Goal: Information Seeking & Learning: Check status

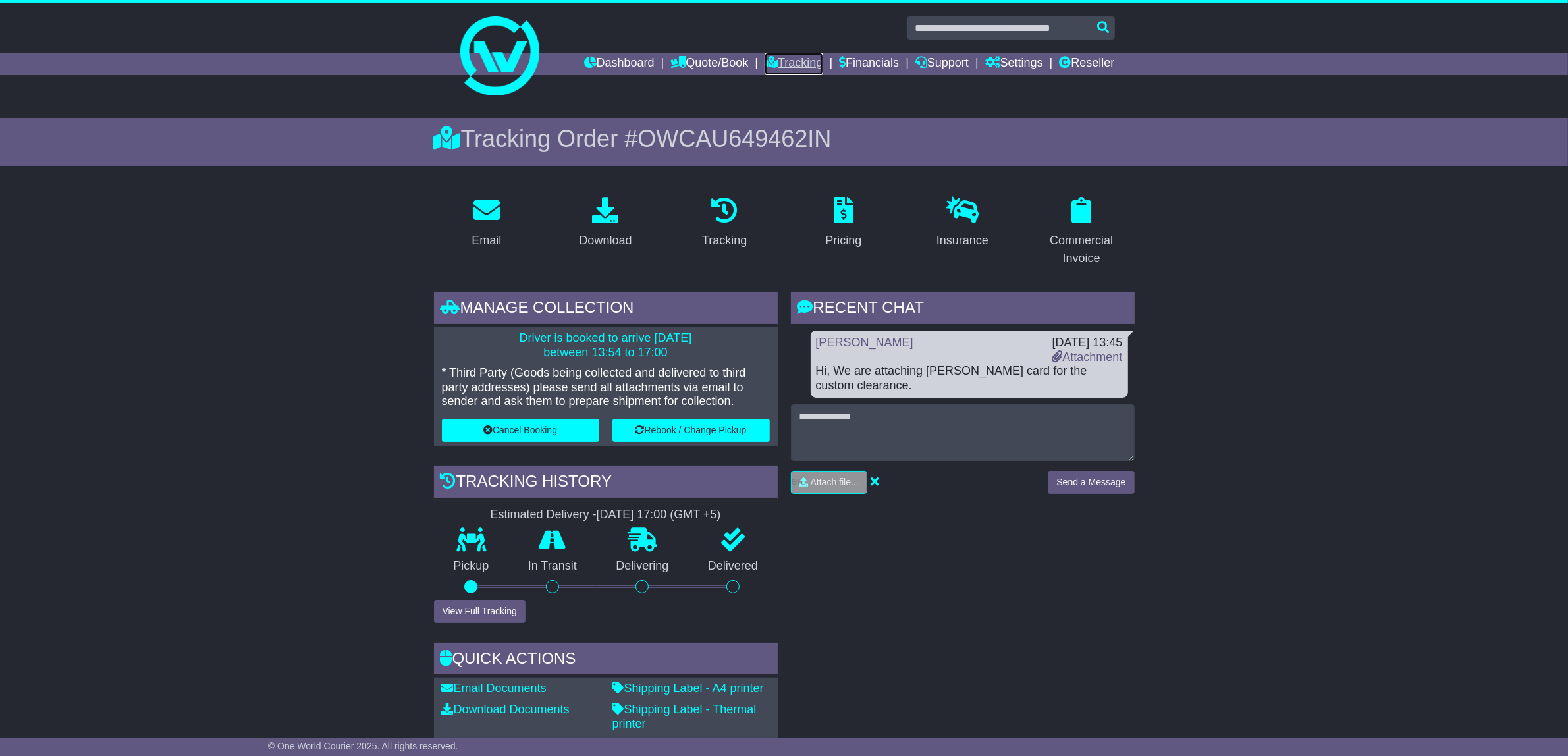
click at [791, 60] on link "Tracking" at bounding box center [793, 63] width 58 height 23
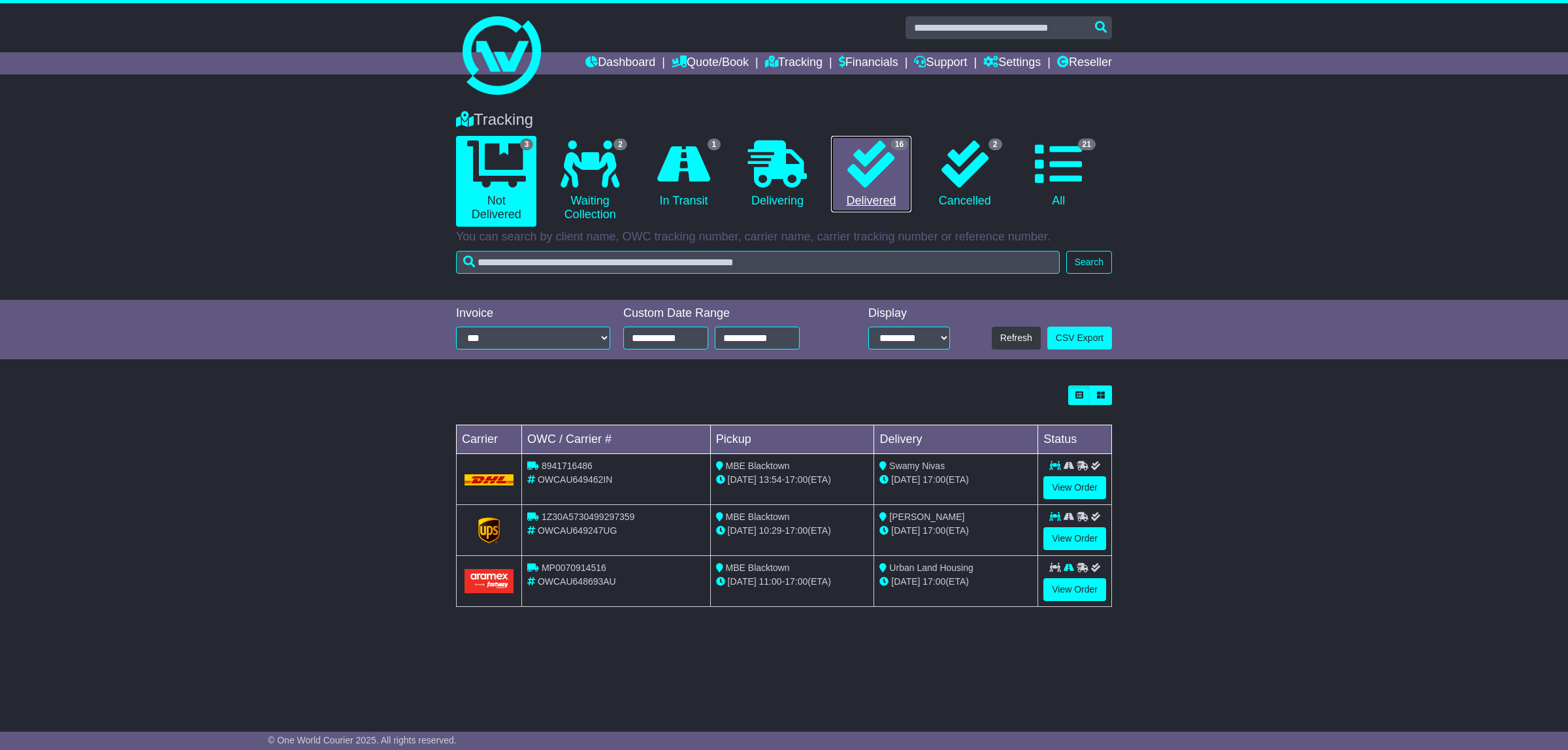
click at [841, 171] on link "16 Delivered" at bounding box center [871, 174] width 80 height 77
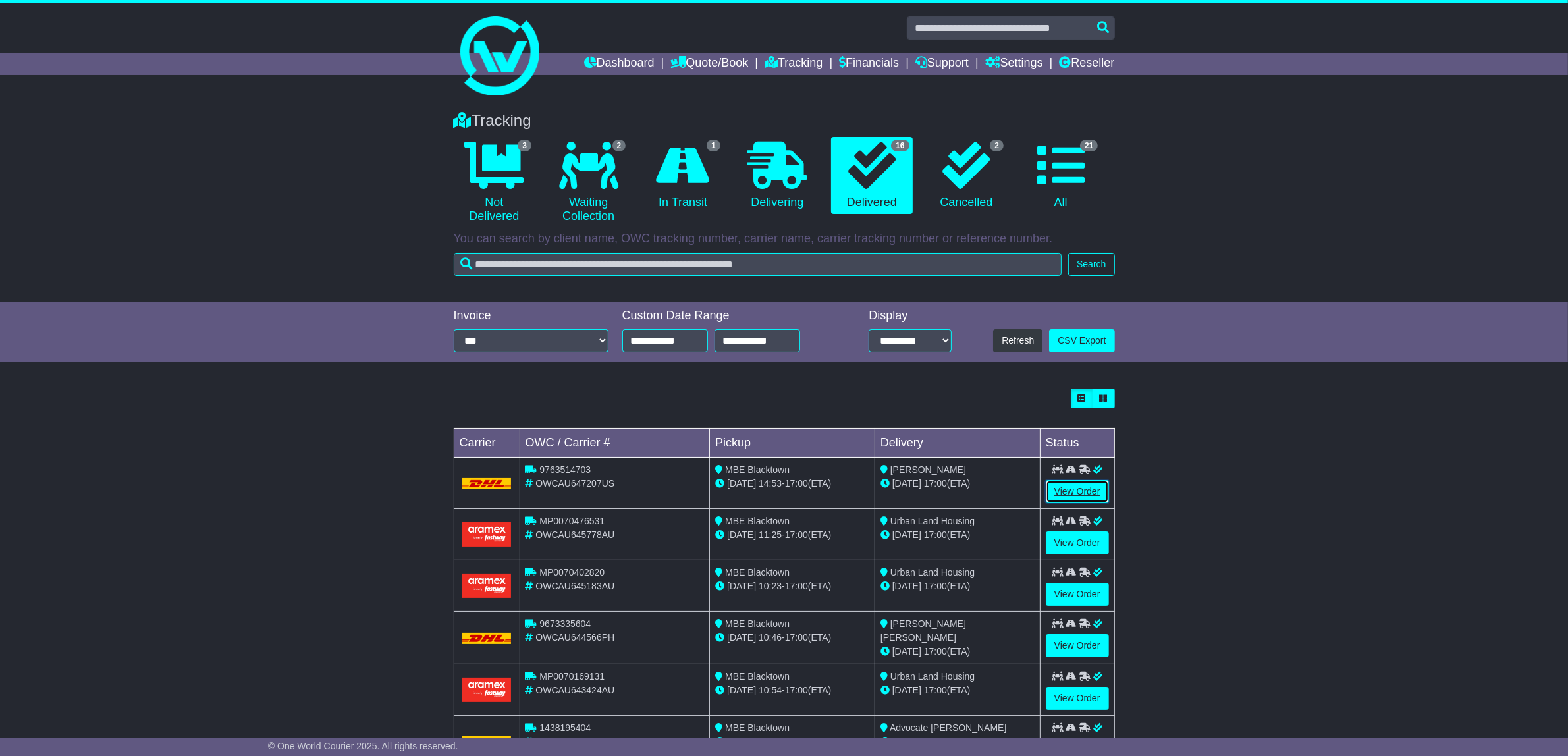
click at [1071, 488] on link "View Order" at bounding box center [1077, 492] width 63 height 23
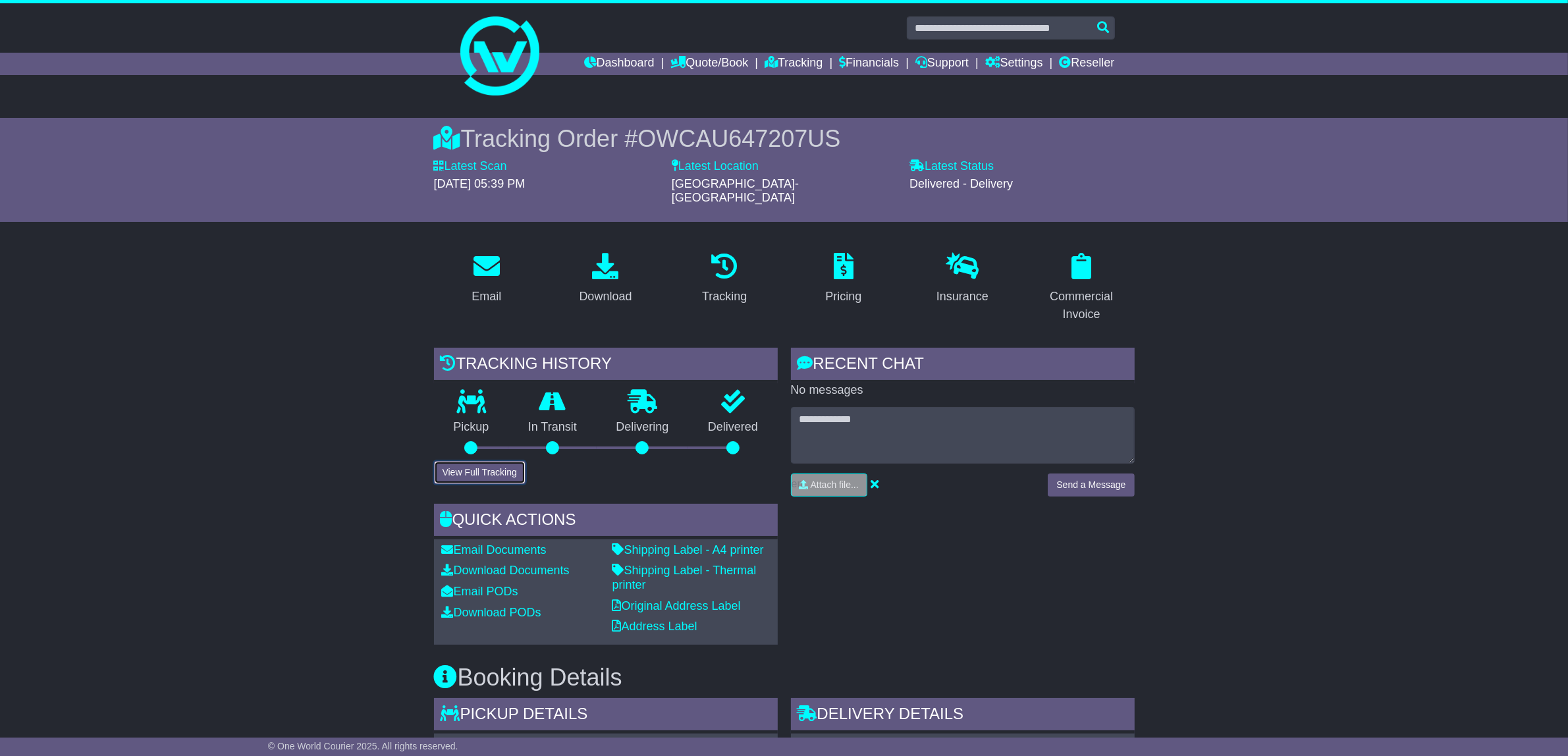
click at [497, 461] on button "View Full Tracking" at bounding box center [480, 472] width 92 height 23
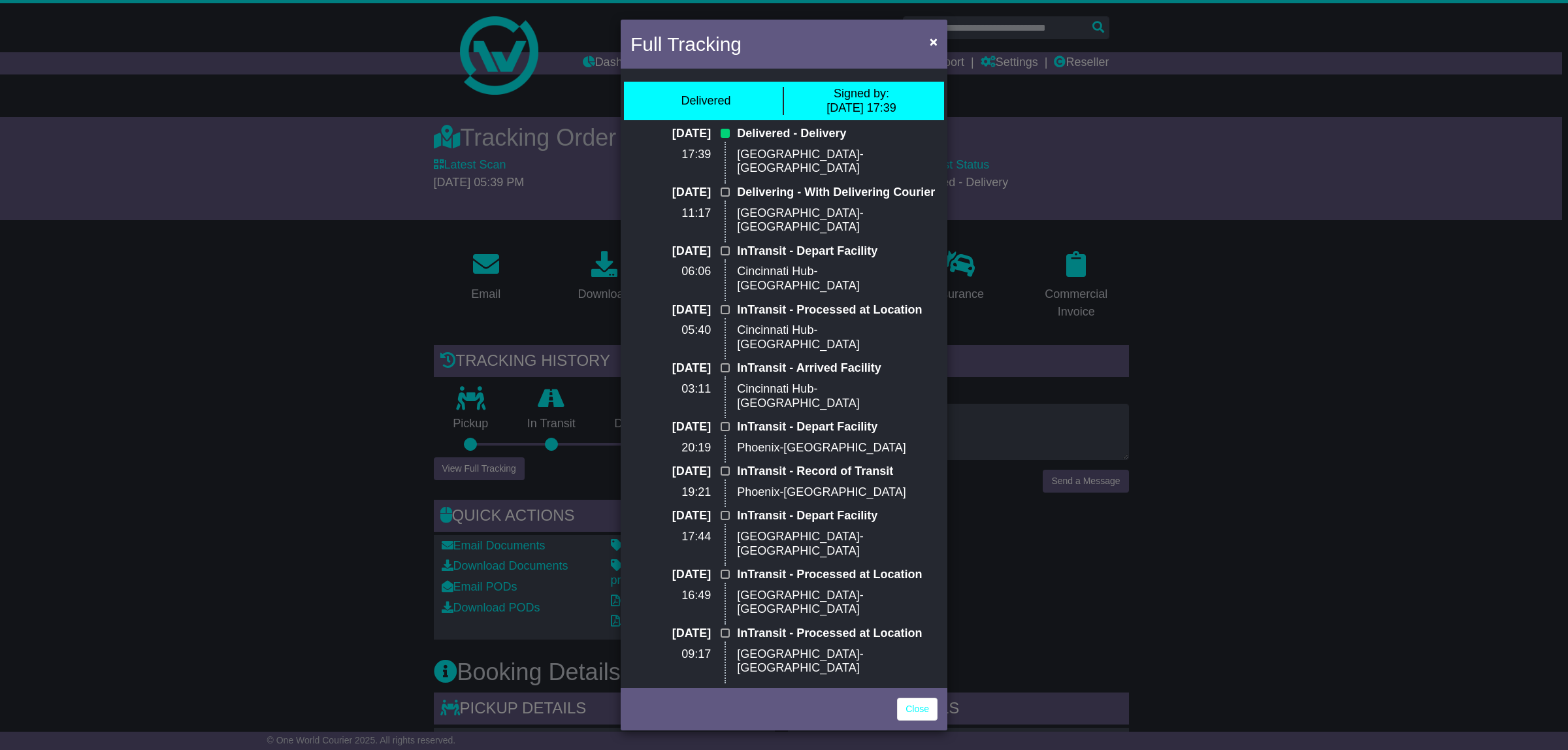
click at [1278, 462] on div "Full Tracking × Delivered Signed by: 18 Sep 2025 17:39 18 Sep 2025 17:39 Delive…" at bounding box center [784, 375] width 1568 height 750
